Goal: Navigation & Orientation: Go to known website

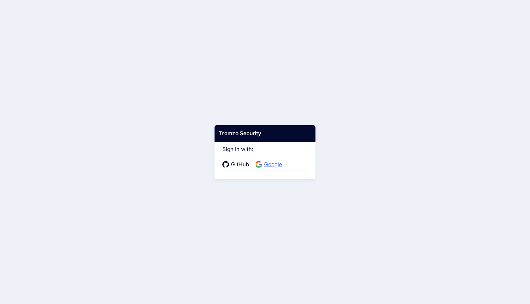
click at [274, 164] on span "Google" at bounding box center [273, 164] width 22 height 8
